Goal: Find specific page/section: Find specific page/section

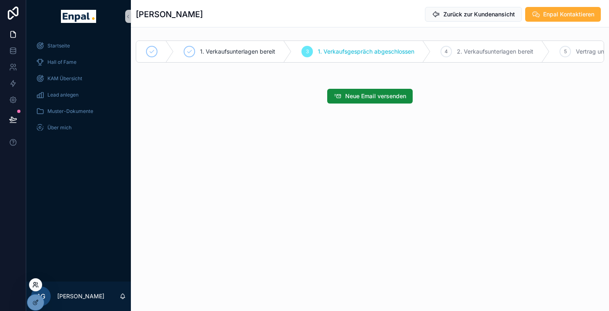
click at [35, 283] on icon at bounding box center [35, 285] width 7 height 7
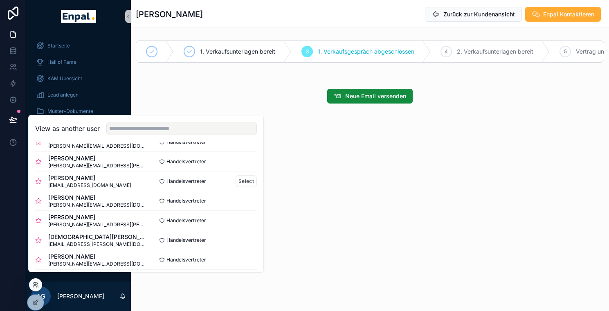
scroll to position [175, 0]
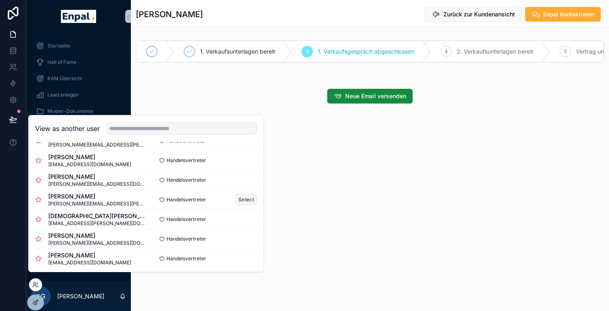
click at [240, 199] on button "Select" at bounding box center [246, 200] width 21 height 12
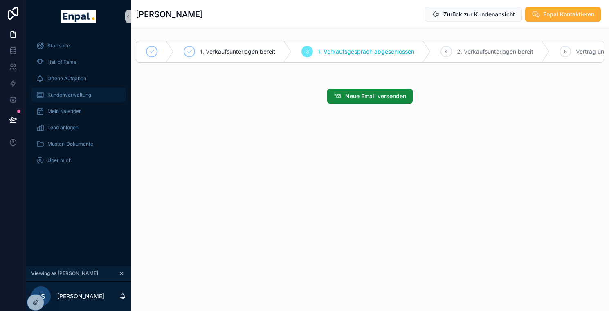
click at [79, 90] on div "Kundenverwaltung" at bounding box center [78, 94] width 85 height 13
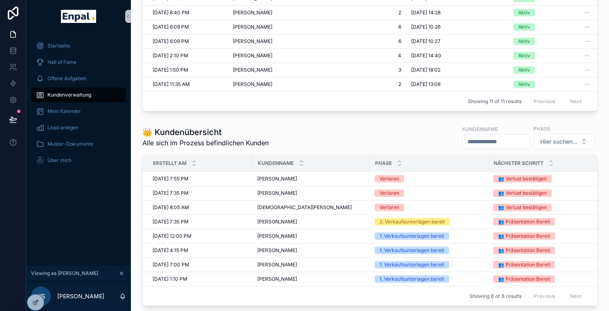
scroll to position [300, 0]
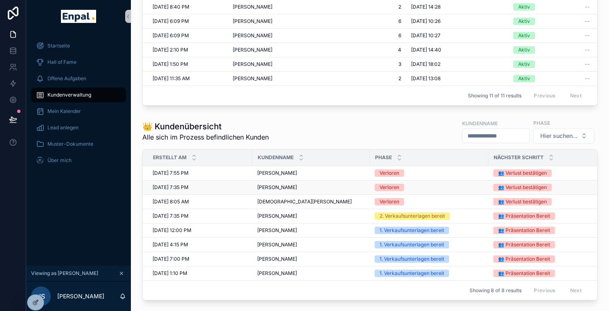
click at [287, 191] on span "Andreas Mellies" at bounding box center [277, 187] width 40 height 7
